Goal: Transaction & Acquisition: Purchase product/service

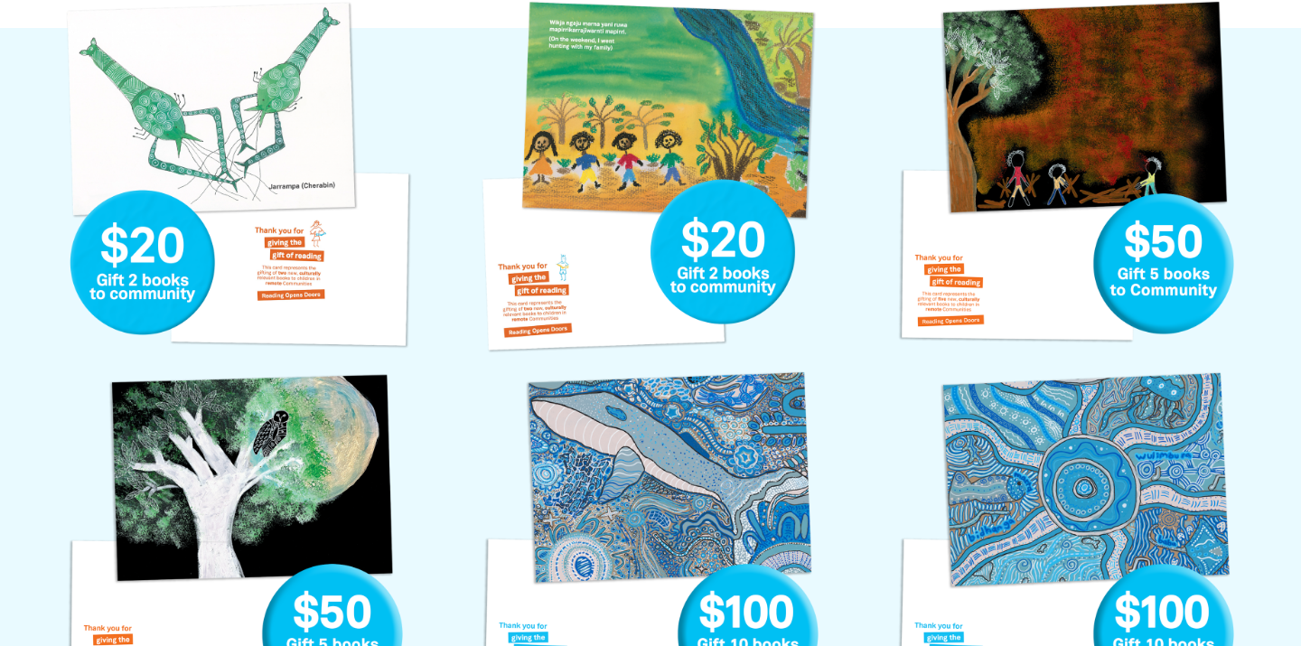
scroll to position [1222, 0]
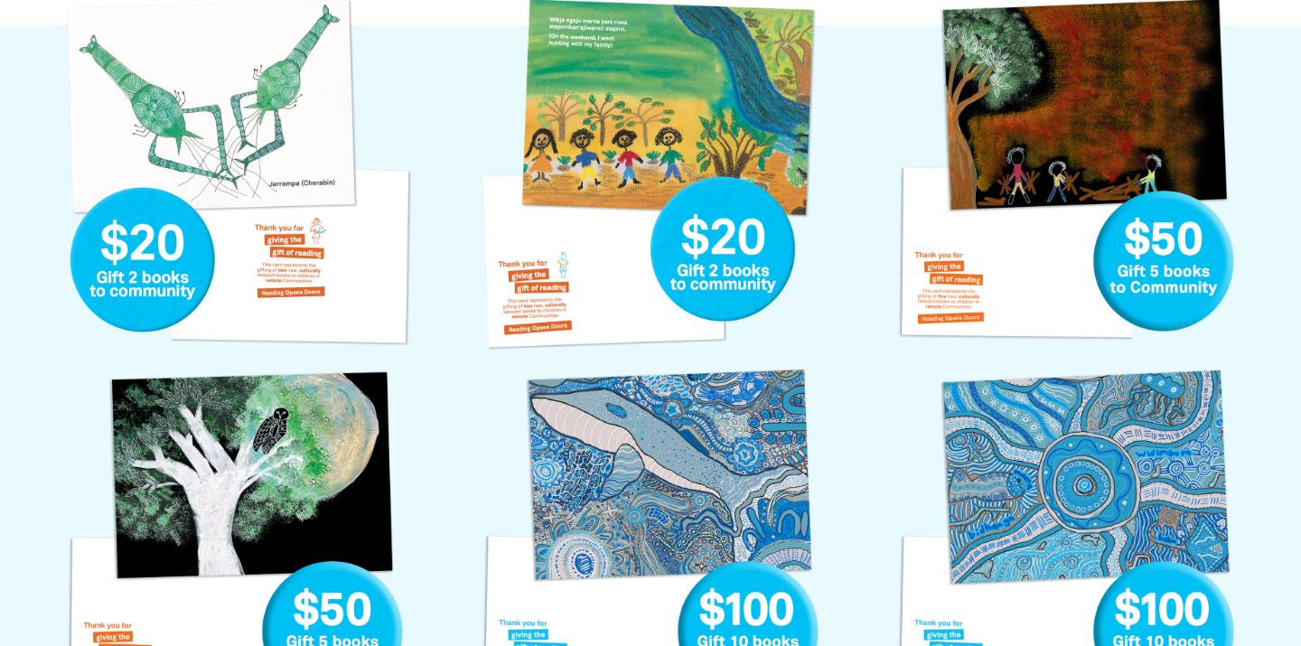
click at [590, 176] on link "Hunting with my Family Gift Card" at bounding box center [650, 174] width 361 height 361
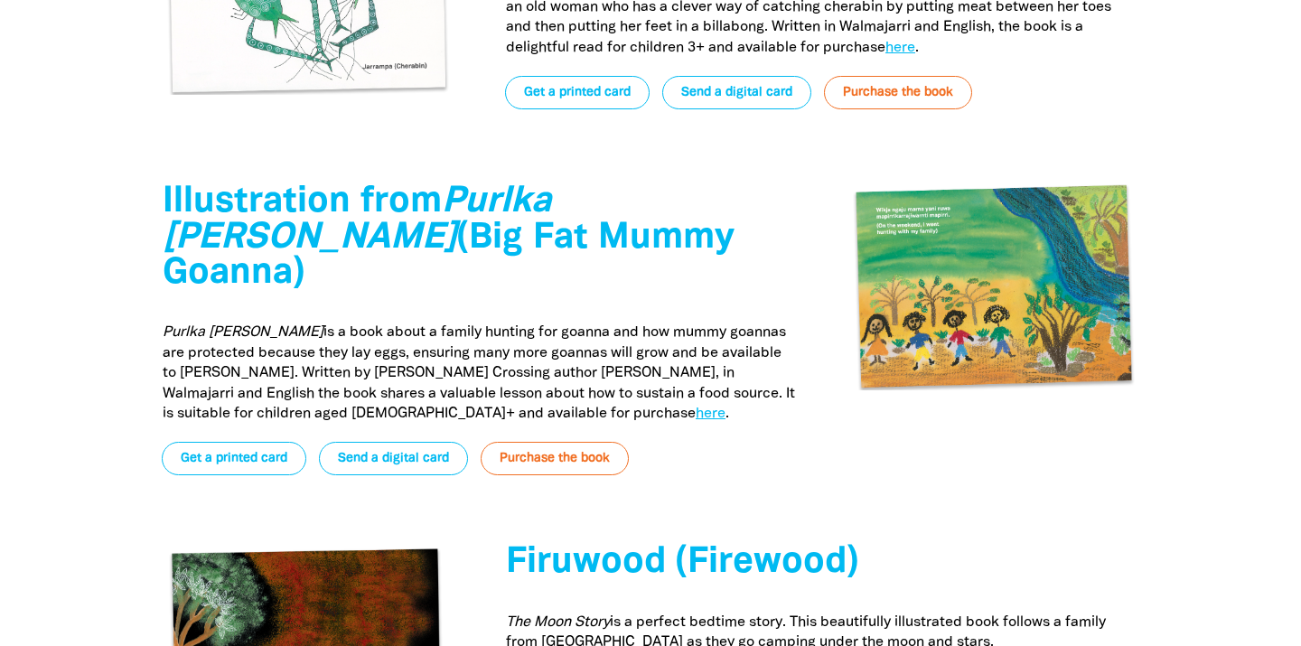
scroll to position [5122, 0]
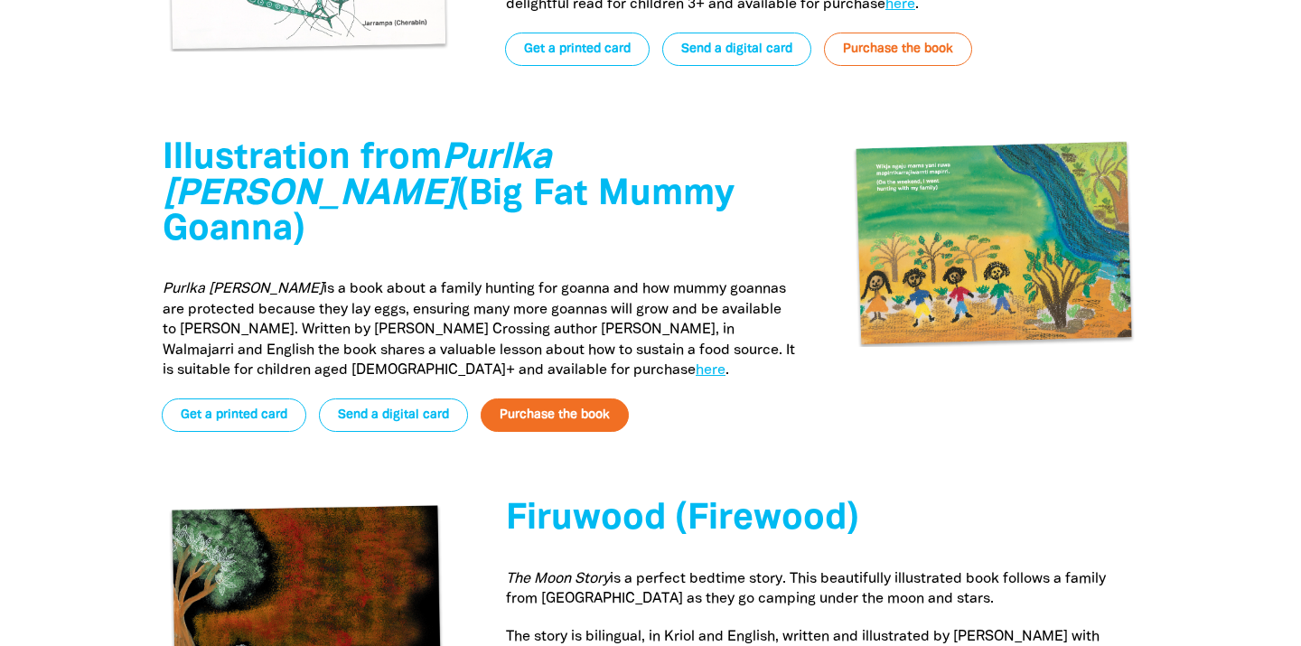
click at [586, 398] on link "Purchase the book" at bounding box center [554, 414] width 148 height 33
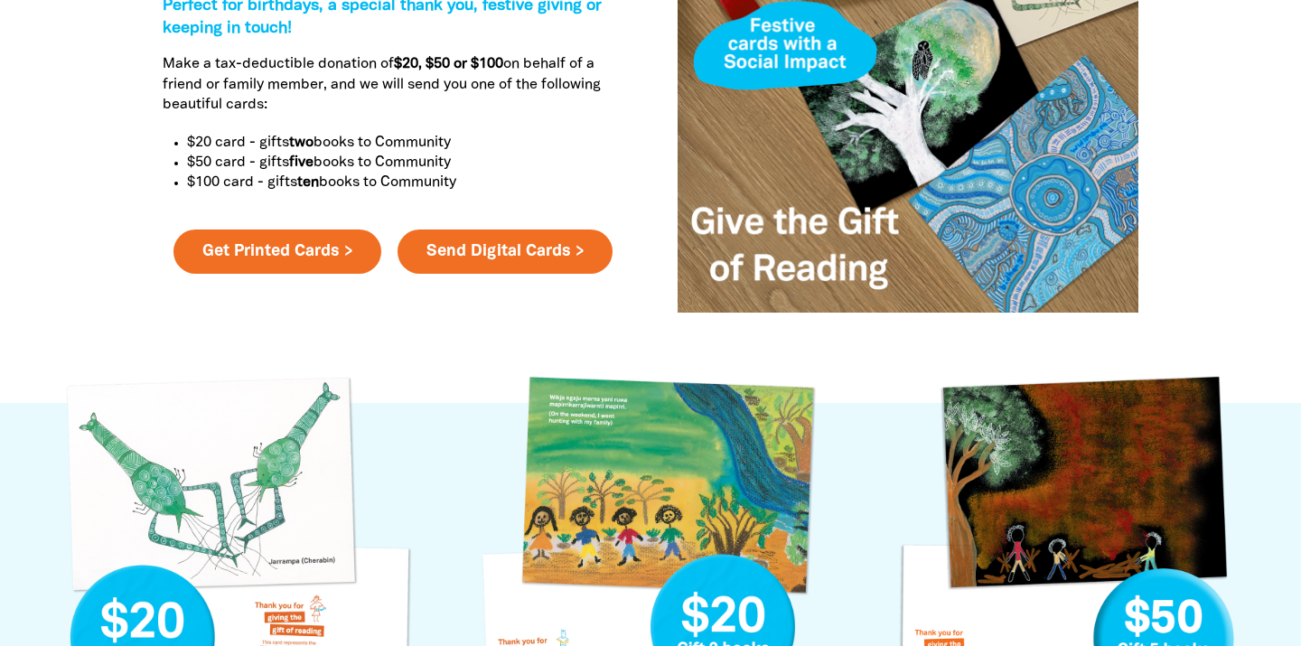
scroll to position [846, 0]
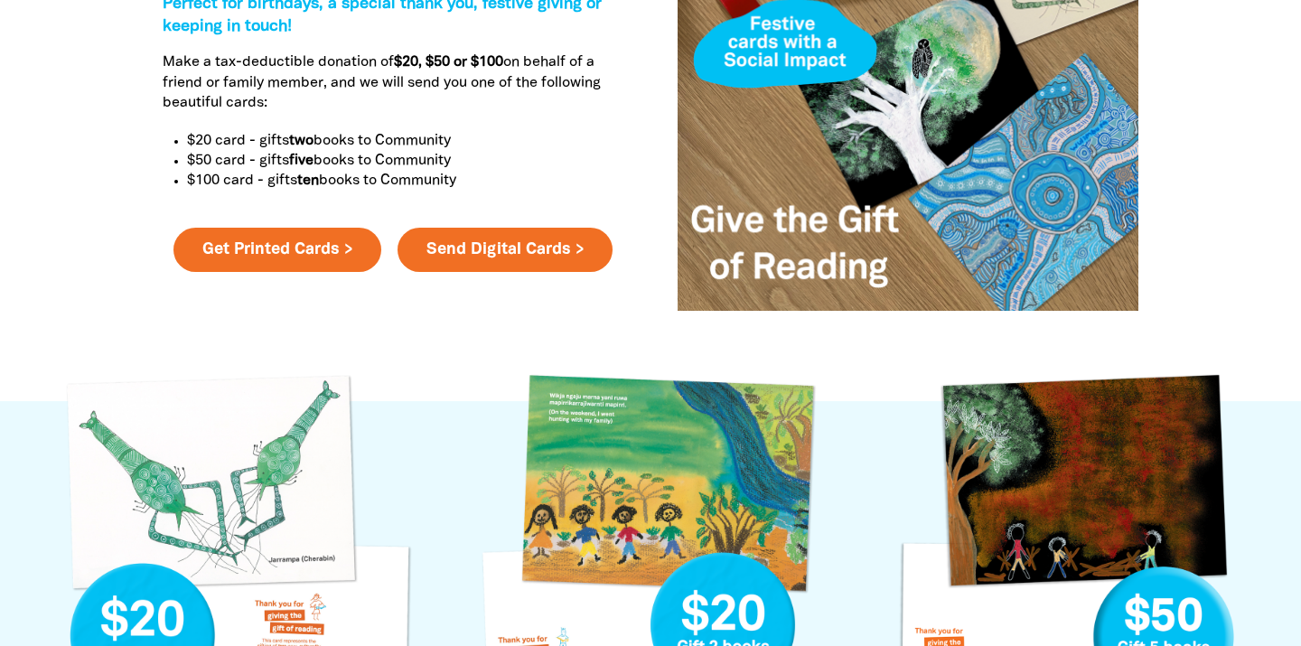
click at [745, 445] on link "Hunting with my Family Gift Card" at bounding box center [650, 549] width 361 height 361
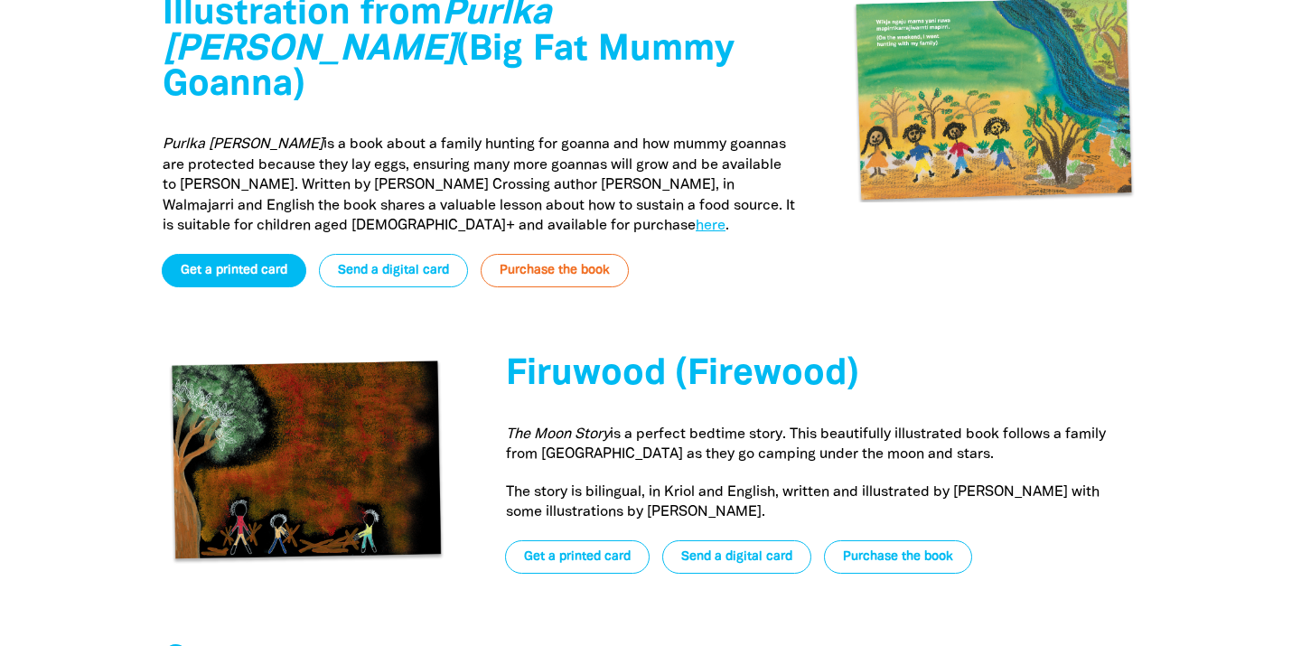
click at [272, 254] on link "Get a printed card" at bounding box center [234, 270] width 145 height 33
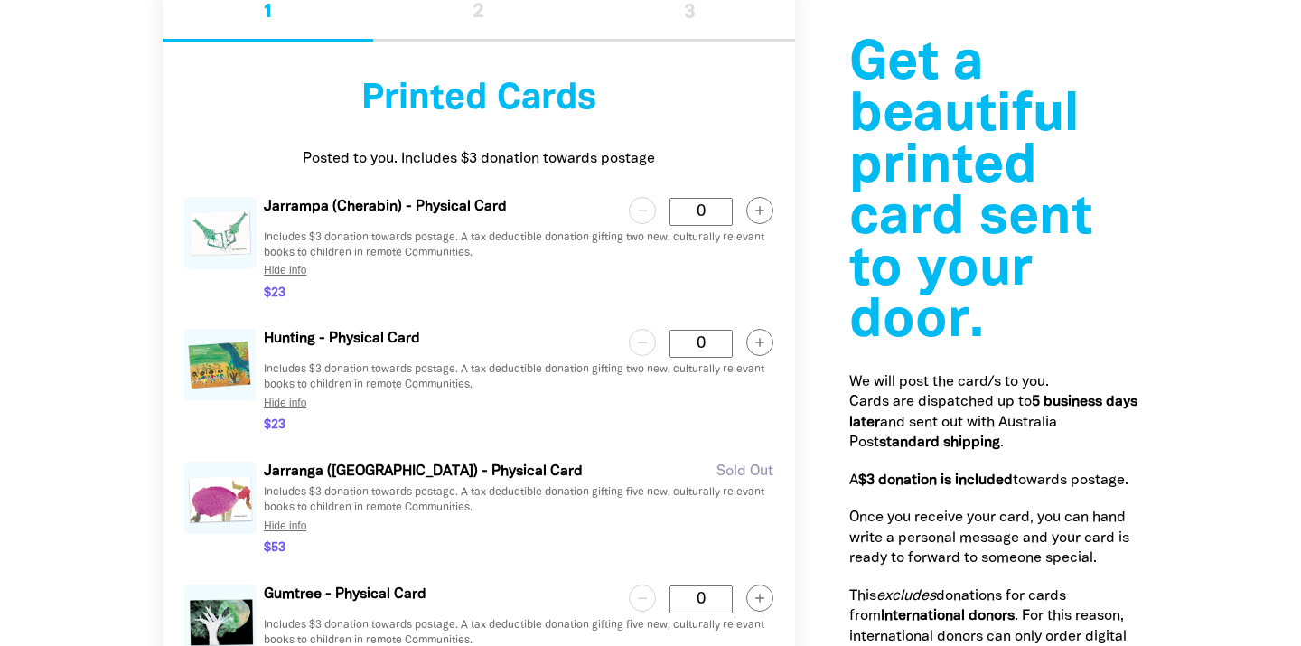
scroll to position [2059, 0]
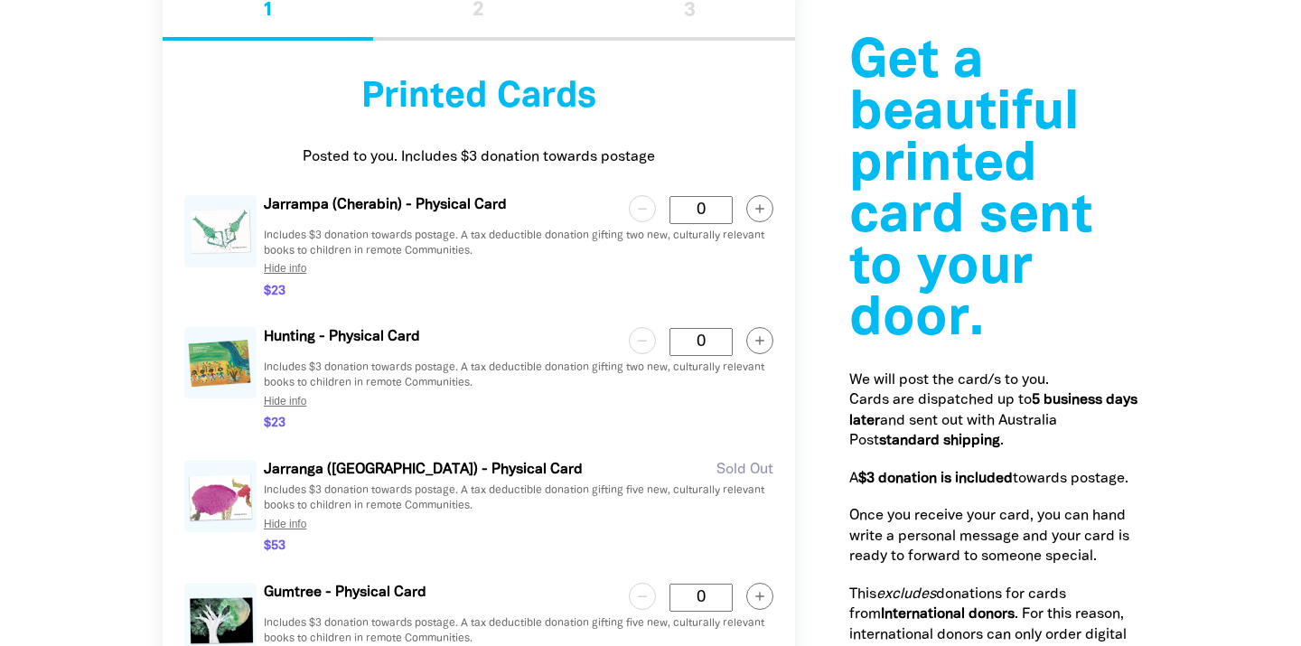
click at [760, 339] on icon "button" at bounding box center [759, 341] width 8 height 8
type Card "1"
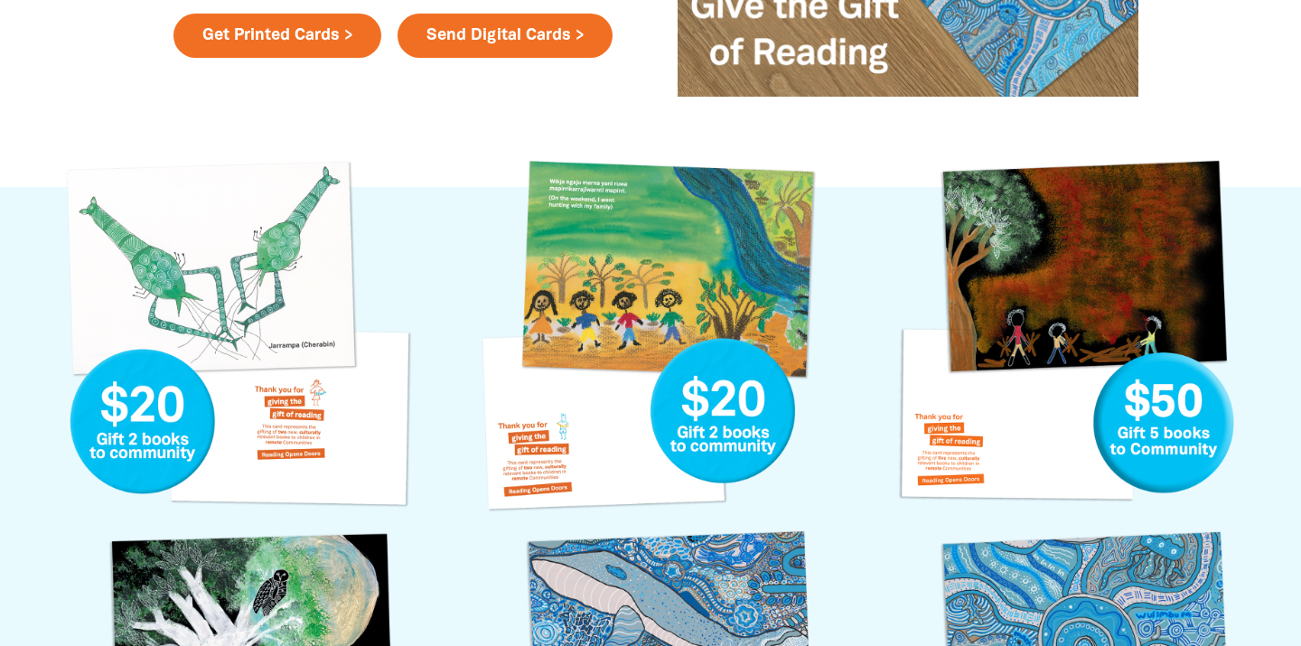
scroll to position [992, 0]
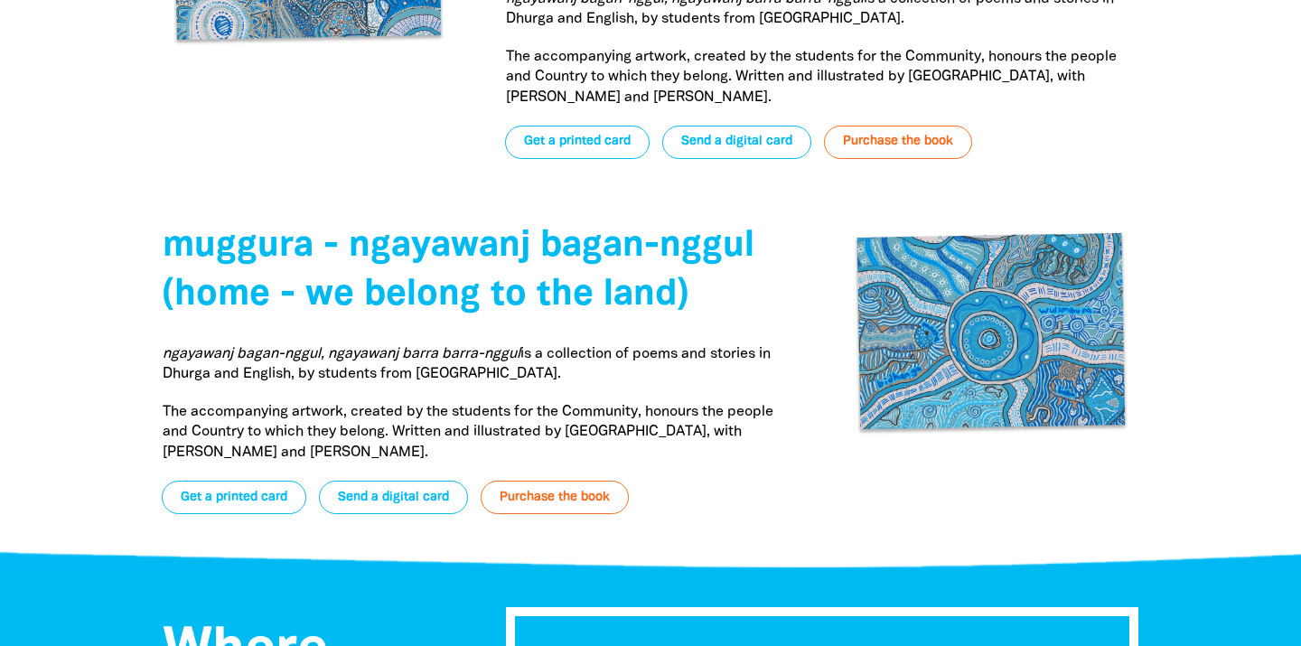
scroll to position [6392, 0]
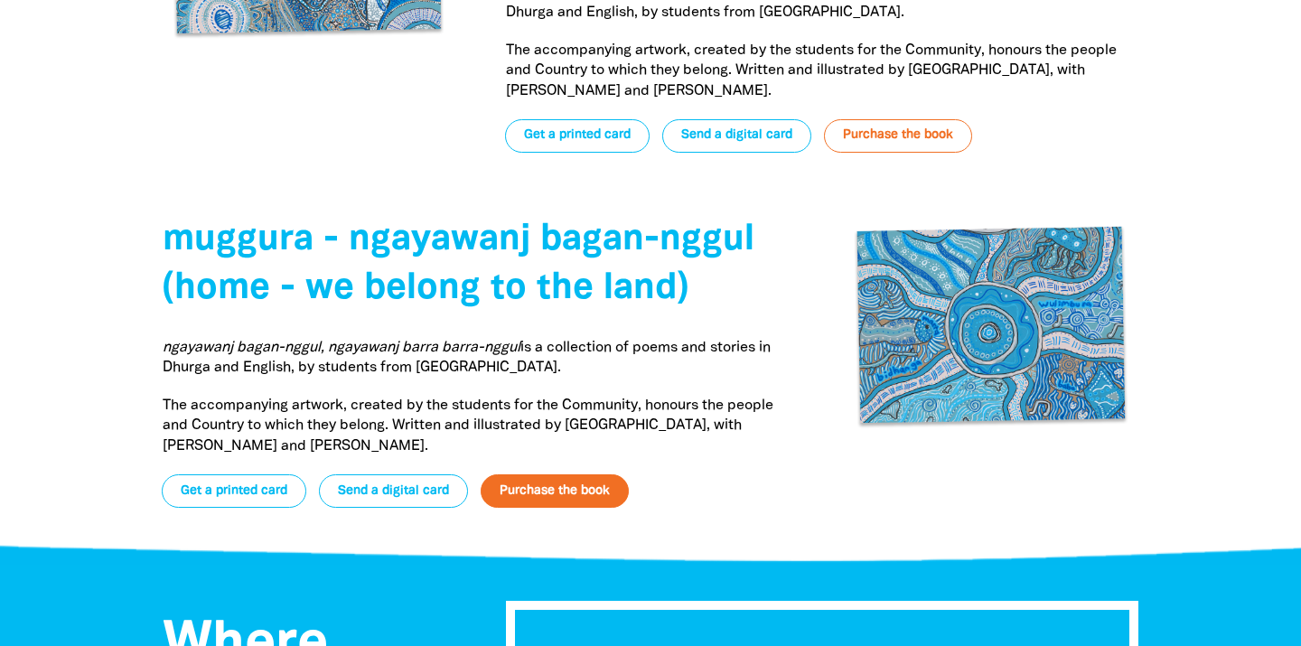
click at [527, 474] on link "Purchase the book" at bounding box center [554, 490] width 148 height 33
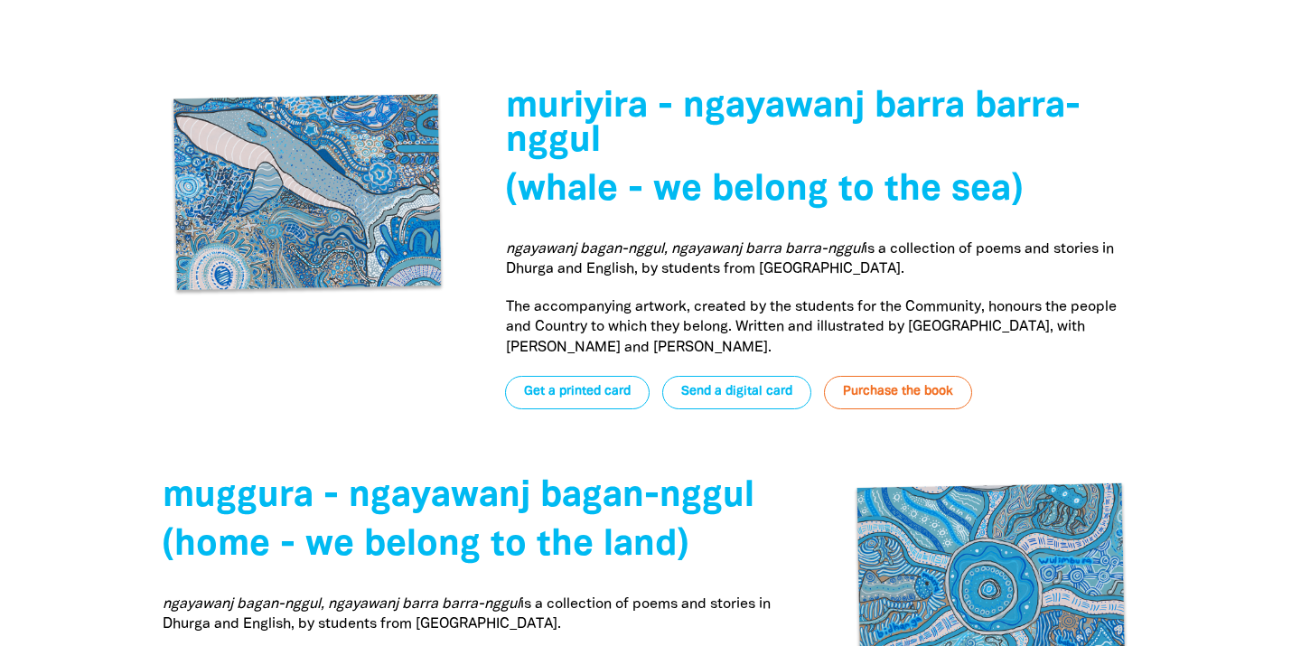
scroll to position [6134, 0]
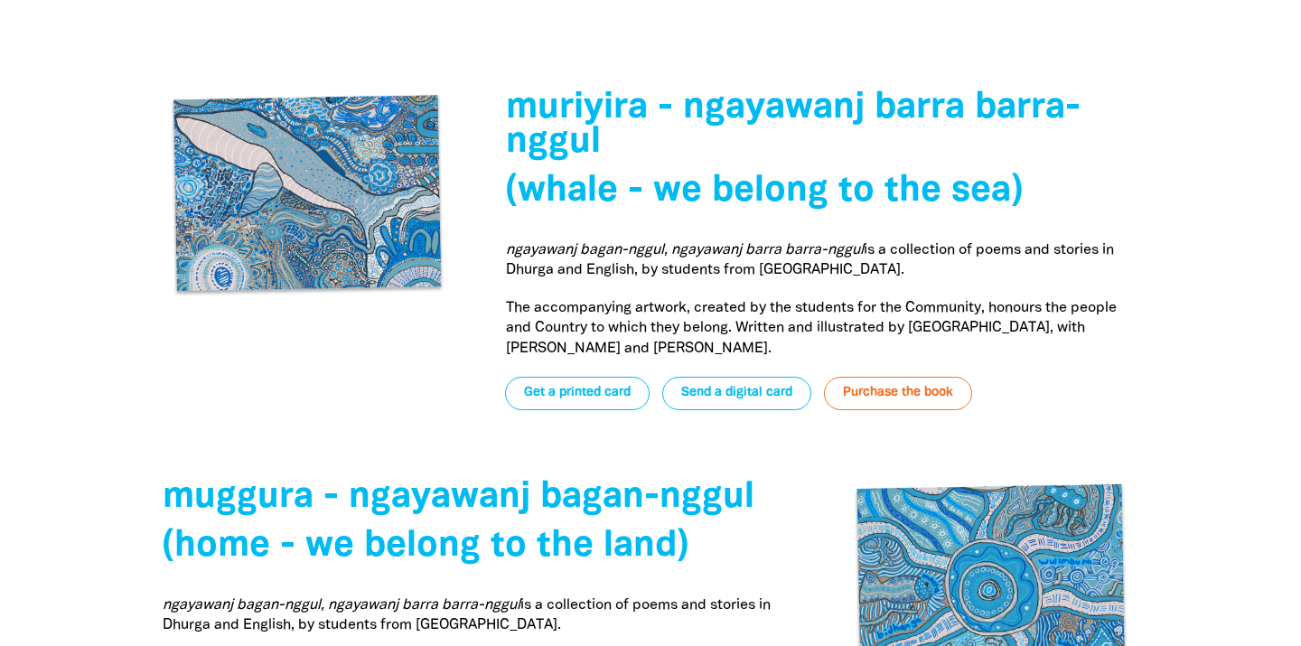
click at [538, 98] on span "muriyira - ngayawanj barra barra-nggul﻿" at bounding box center [793, 125] width 574 height 68
click at [861, 377] on link "Purchase the book" at bounding box center [898, 393] width 148 height 33
